Goal: Transaction & Acquisition: Obtain resource

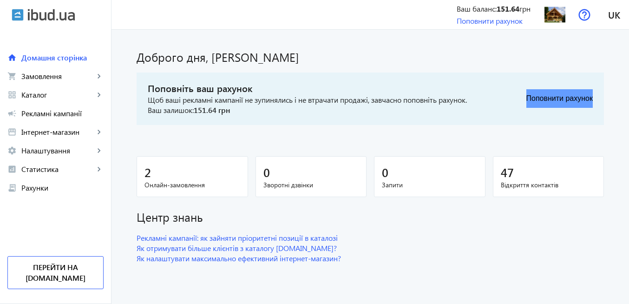
click at [563, 103] on button "Поповнити рахунок" at bounding box center [560, 98] width 66 height 19
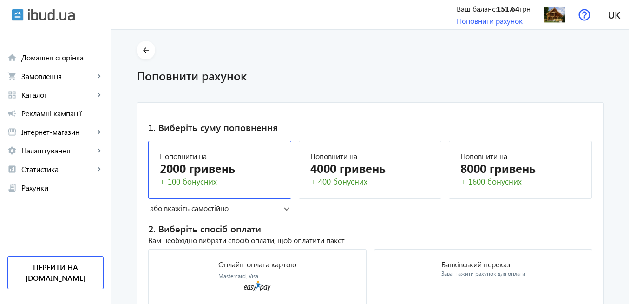
click at [194, 168] on div "2000 гривень" at bounding box center [220, 168] width 120 height 16
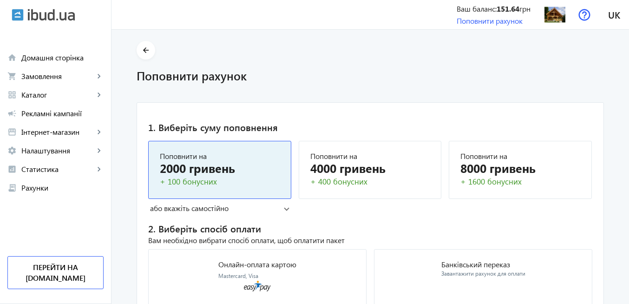
scroll to position [48, 0]
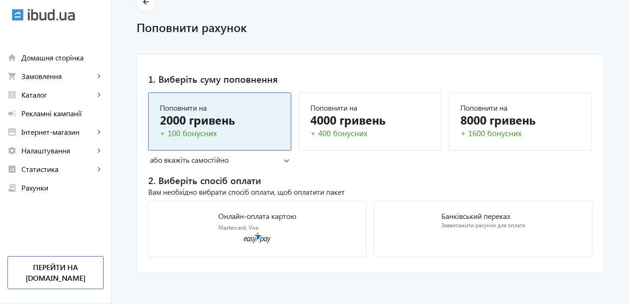
click at [462, 217] on p "Банківський переказ" at bounding box center [483, 215] width 84 height 7
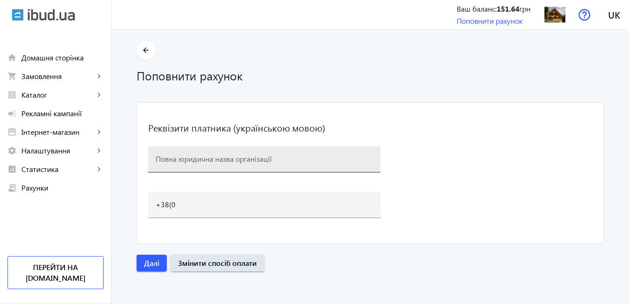
click at [183, 158] on input at bounding box center [264, 159] width 217 height 10
paste input "ДАРЕН БУДКОМФОРТ"
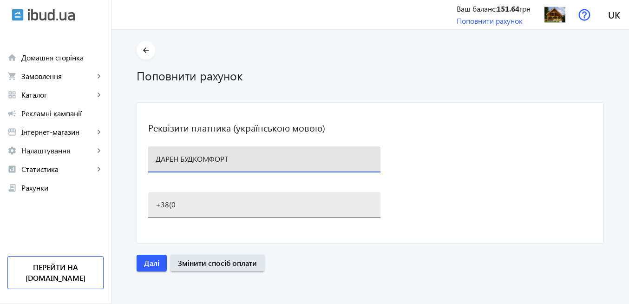
type input "ДАРЕН БУДКОМФОРТ"
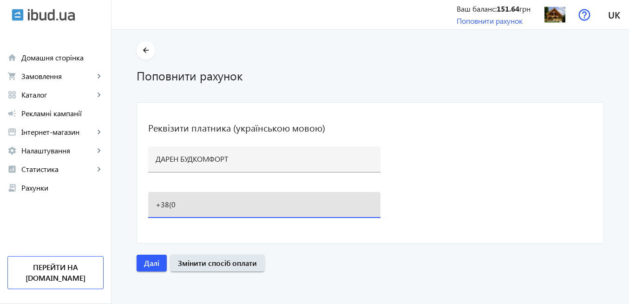
click at [186, 202] on input "+38(0" at bounding box center [264, 204] width 217 height 10
type input "[PHONE_NUMBER]"
click at [155, 267] on span "Далі" at bounding box center [151, 263] width 15 height 10
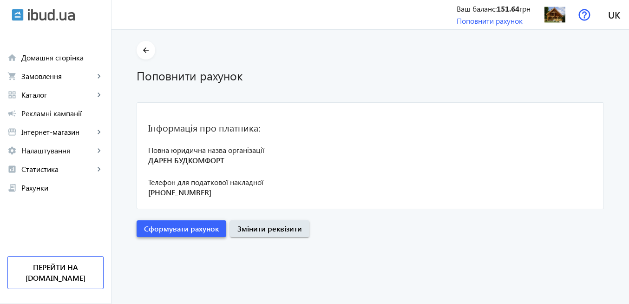
click at [178, 232] on span "Сформувати рахунок" at bounding box center [181, 229] width 75 height 10
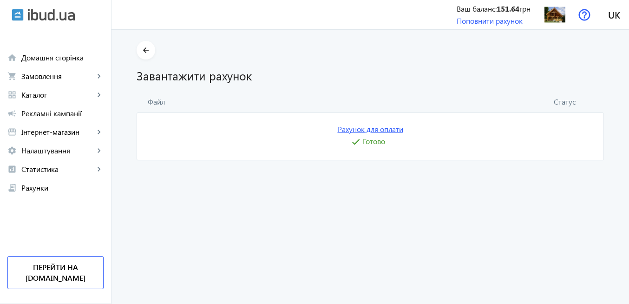
click at [375, 132] on link "Рахунок для оплати" at bounding box center [371, 129] width 66 height 10
click at [551, 19] on img at bounding box center [555, 14] width 21 height 21
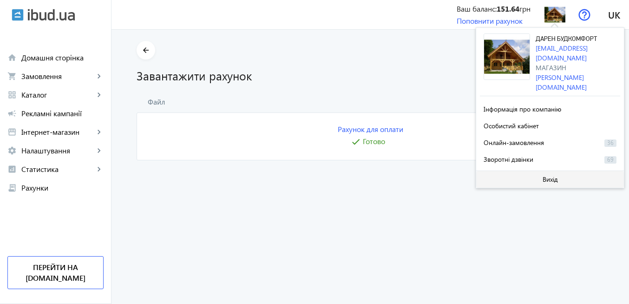
click at [545, 176] on span "Вихід" at bounding box center [550, 179] width 15 height 7
